Goal: Transaction & Acquisition: Purchase product/service

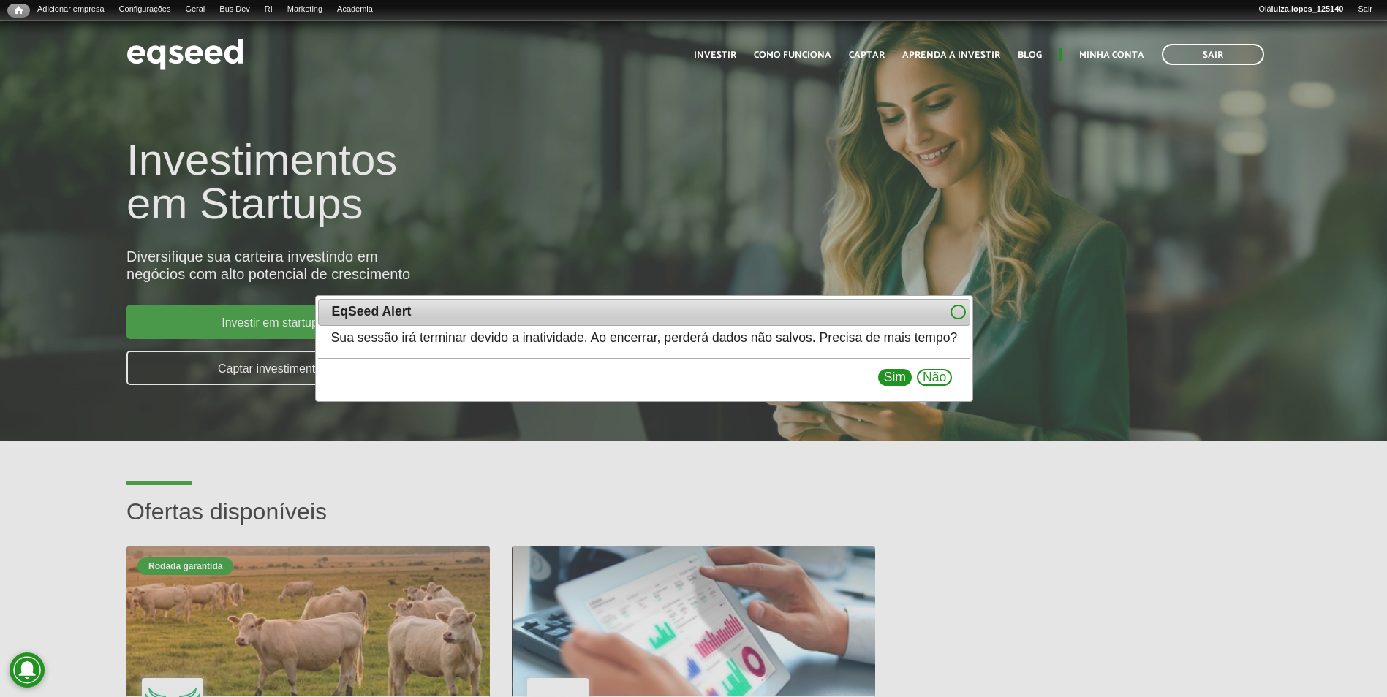
click at [912, 382] on button "Sim" at bounding box center [895, 378] width 34 height 18
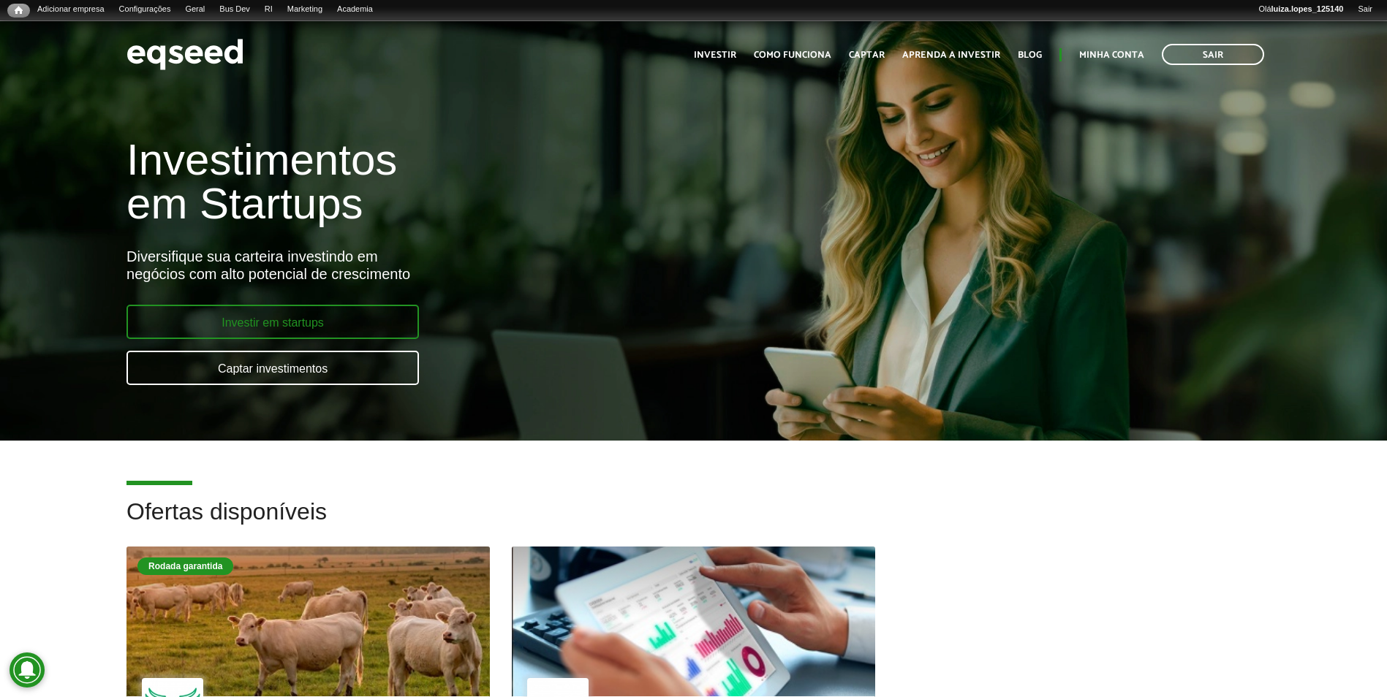
click at [217, 331] on link "Investir em startups" at bounding box center [272, 322] width 292 height 34
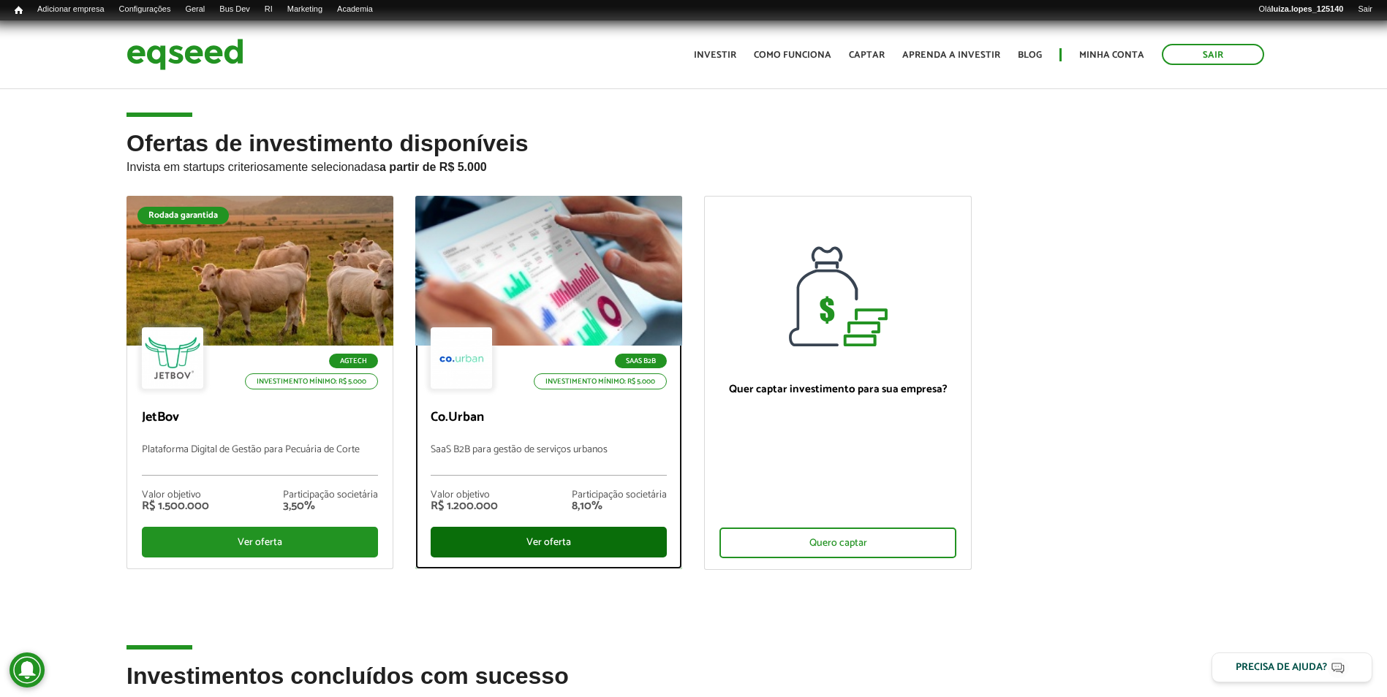
click at [485, 539] on div "Ver oferta" at bounding box center [549, 542] width 236 height 31
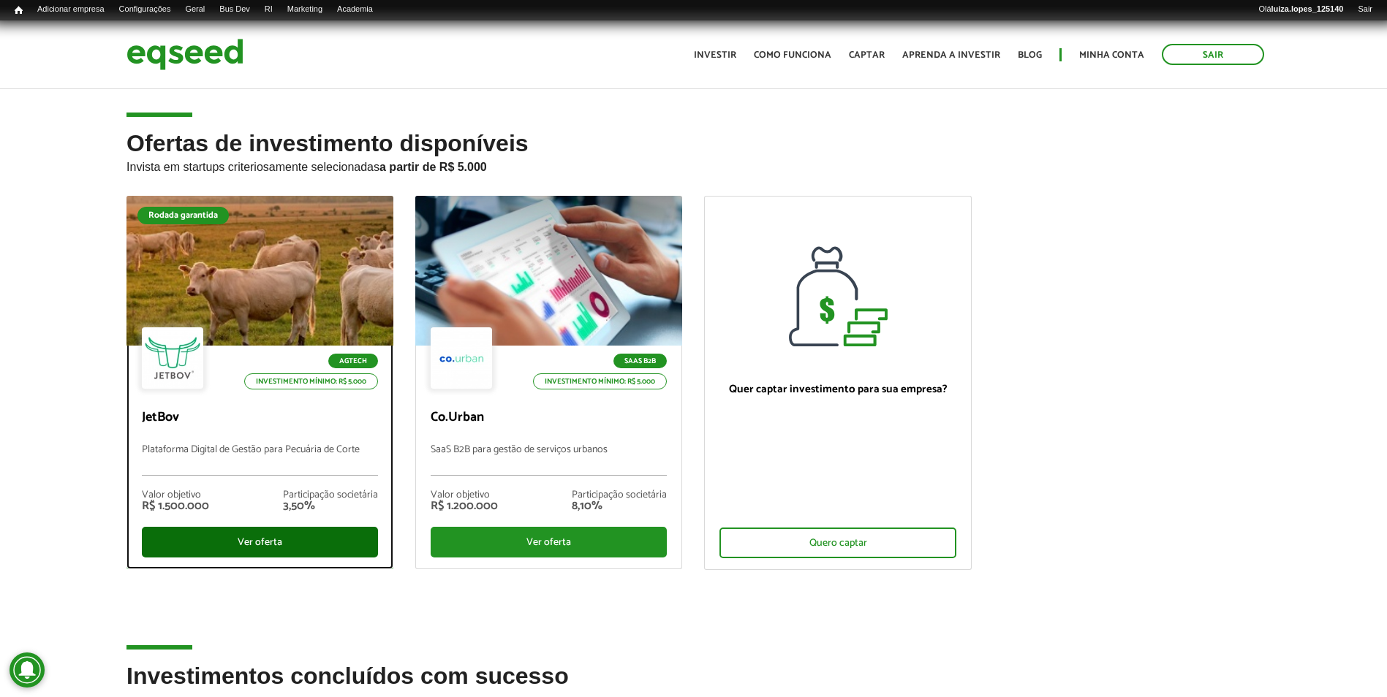
click at [311, 553] on div "Ver oferta" at bounding box center [260, 542] width 236 height 31
